Goal: Find specific page/section: Find specific page/section

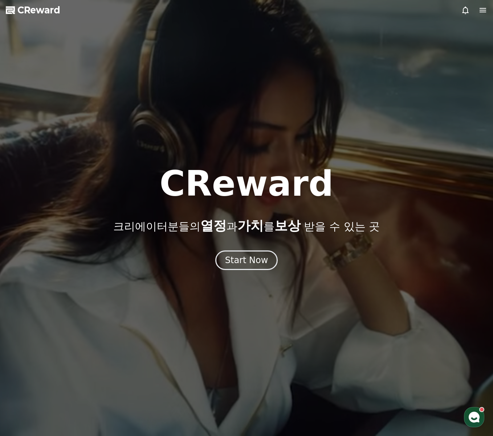
click at [32, 9] on span "CReward" at bounding box center [38, 10] width 43 height 12
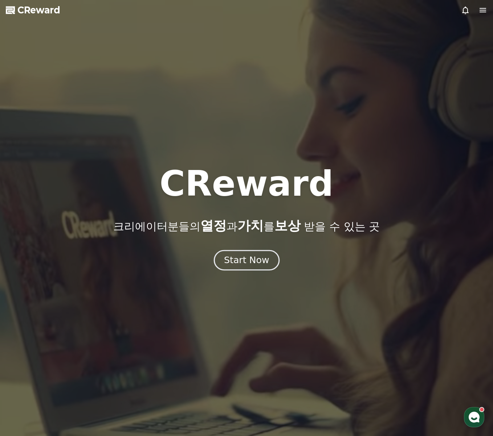
click at [255, 266] on div "Start Now" at bounding box center [246, 260] width 45 height 12
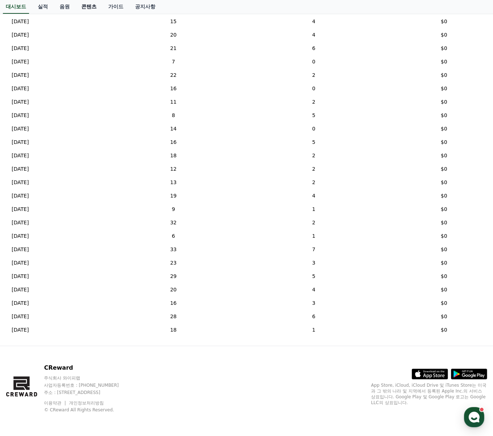
scroll to position [40, 0]
click at [67, 10] on link "음원" at bounding box center [65, 7] width 22 height 14
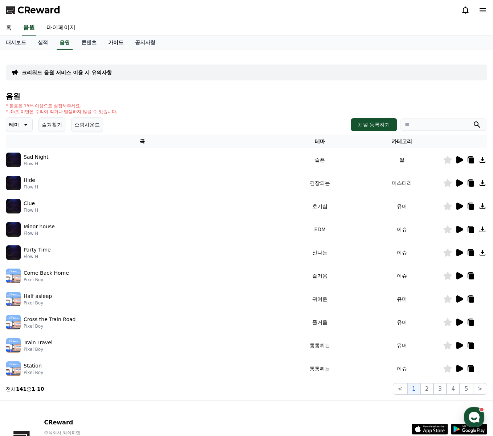
click at [114, 44] on link "가이드" at bounding box center [115, 43] width 27 height 14
